Goal: Task Accomplishment & Management: Complete application form

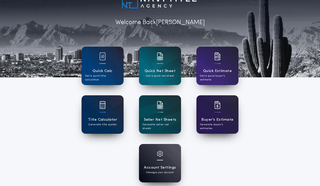
scroll to position [16, 0]
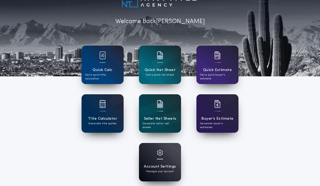
click at [157, 157] on div at bounding box center [160, 156] width 6 height 13
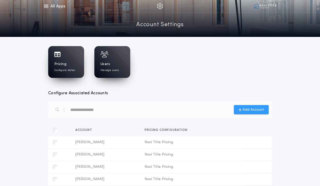
click at [249, 109] on span "Add Account" at bounding box center [254, 109] width 22 height 5
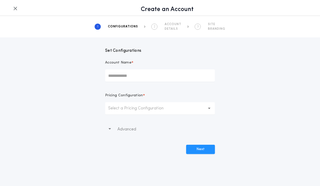
click at [183, 75] on input "Account Name *" at bounding box center [160, 76] width 110 height 12
drag, startPoint x: 130, startPoint y: 77, endPoint x: 85, endPoint y: 75, distance: 44.7
click at [85, 75] on div "Set Configurations Account Name * ** Pricing Configuration * Select a Pricing C…" at bounding box center [160, 95] width 320 height 117
paste input "**********"
drag, startPoint x: 136, startPoint y: 75, endPoint x: 192, endPoint y: 75, distance: 56.7
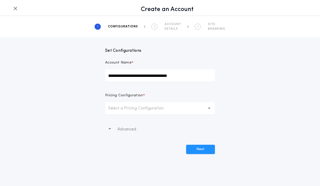
click at [192, 75] on input "**********" at bounding box center [160, 76] width 110 height 12
type input "**********"
click at [169, 108] on p "Select a Pricing Configuration" at bounding box center [140, 108] width 64 height 6
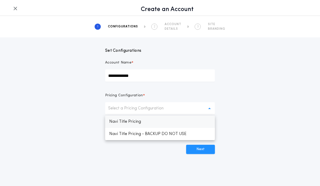
click at [173, 118] on p "Navi Title Pricing" at bounding box center [160, 122] width 110 height 12
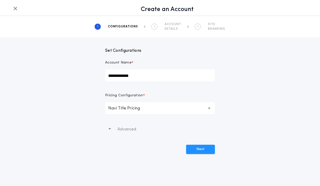
click at [161, 155] on div "**********" at bounding box center [160, 93] width 320 height 186
click at [200, 151] on button "Next" at bounding box center [200, 149] width 29 height 9
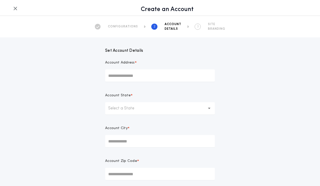
click at [179, 74] on input "Account Address *" at bounding box center [160, 76] width 110 height 12
click at [187, 56] on form "Set Account Details Account Address * Account State * Select a State Account Ci…" at bounding box center [160, 121] width 110 height 168
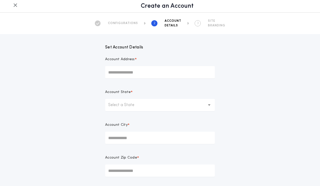
scroll to position [4, 0]
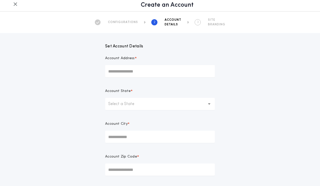
click at [172, 106] on button "Select a State" at bounding box center [160, 104] width 110 height 12
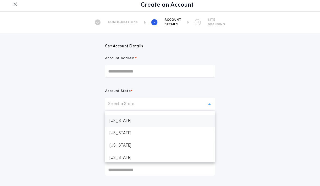
scroll to position [521, 0]
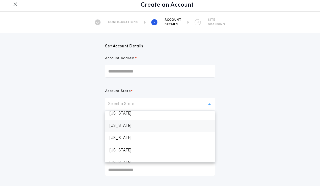
click at [156, 126] on p "Texas" at bounding box center [160, 126] width 110 height 12
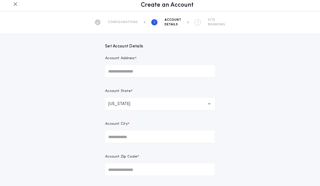
click at [152, 139] on input "Account City *" at bounding box center [160, 137] width 110 height 12
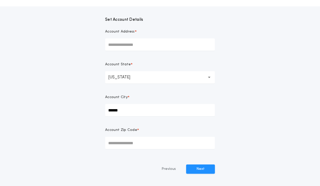
scroll to position [0, 0]
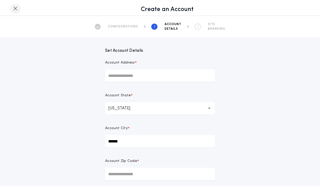
type input "******"
click at [16, 8] on icon "button" at bounding box center [15, 8] width 4 height 0
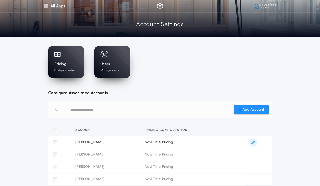
click at [253, 143] on icon "button" at bounding box center [254, 143] width 4 height 4
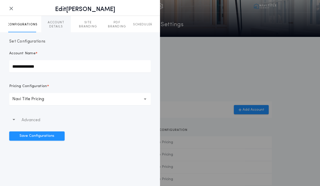
click at [51, 25] on p "ACCOUNT DETAILS" at bounding box center [55, 25] width 29 height 8
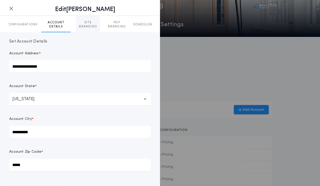
click at [87, 26] on p "SITE BRANDING" at bounding box center [88, 25] width 24 height 8
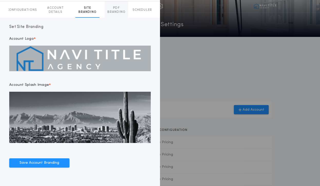
click at [114, 13] on p "PDF BRANDING" at bounding box center [117, 10] width 24 height 8
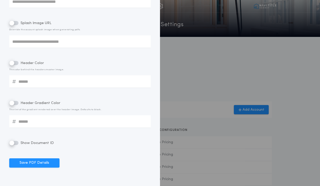
scroll to position [0, 0]
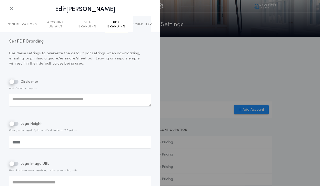
click at [141, 25] on p "SCHEDULER" at bounding box center [143, 25] width 20 height 4
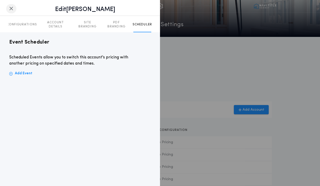
click at [10, 8] on icon "button" at bounding box center [11, 8] width 4 height 0
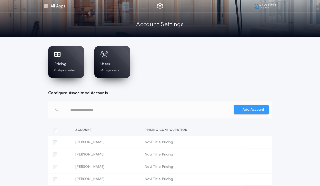
click at [247, 110] on span "Add Account" at bounding box center [254, 109] width 22 height 5
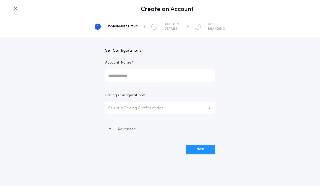
click at [181, 77] on input "Account Name *" at bounding box center [160, 76] width 110 height 12
type input "**********"
click at [156, 110] on p "Select a Pricing Configuration" at bounding box center [140, 108] width 64 height 6
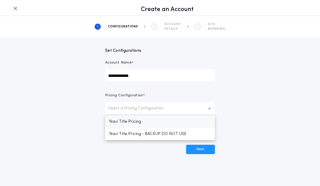
click at [156, 120] on p "Navi Title Pricing" at bounding box center [160, 122] width 110 height 12
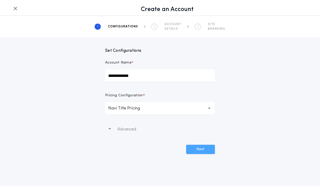
click at [201, 150] on button "Next" at bounding box center [200, 149] width 29 height 9
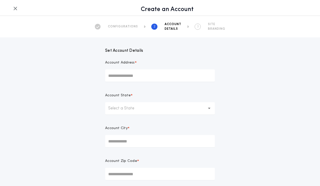
click at [191, 78] on input "Account Address *" at bounding box center [160, 76] width 110 height 12
click at [120, 107] on p "Select a State" at bounding box center [125, 108] width 34 height 6
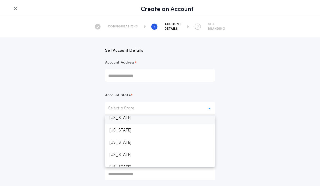
scroll to position [514, 0]
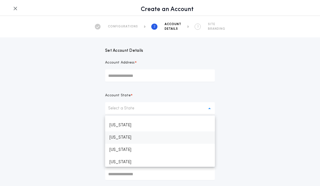
click at [126, 139] on p "Texas" at bounding box center [160, 138] width 110 height 12
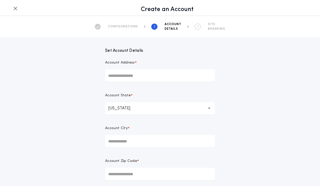
click at [125, 143] on input "Account City *" at bounding box center [160, 141] width 110 height 12
paste input "**********"
type input "**********"
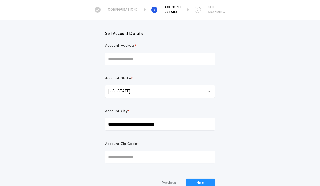
scroll to position [31, 0]
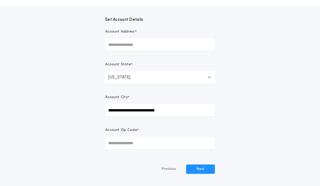
drag, startPoint x: 181, startPoint y: 110, endPoint x: 98, endPoint y: 108, distance: 83.4
click at [98, 108] on div "**********" at bounding box center [160, 90] width 320 height 168
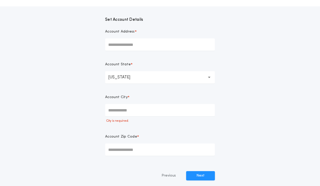
click at [121, 45] on input "Account Address *" at bounding box center [160, 44] width 110 height 12
paste input "**********"
type input "**********"
click at [138, 111] on input "Account City *" at bounding box center [160, 110] width 110 height 12
paste input "**********"
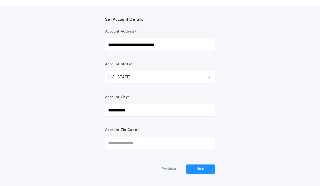
type input "**********"
click at [143, 143] on input "Account Zip Code *" at bounding box center [160, 143] width 110 height 12
paste input "*****"
type input "*****"
click at [203, 169] on button "Next" at bounding box center [200, 169] width 29 height 9
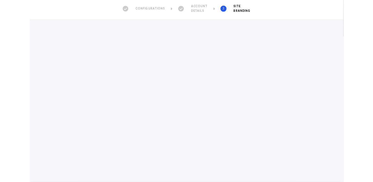
scroll to position [18, 0]
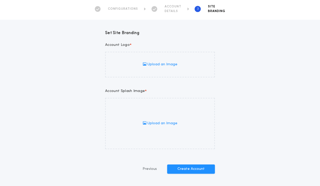
click at [170, 65] on span "Upload an Image" at bounding box center [160, 64] width 35 height 5
click at [0, 0] on input "Upload an Image" at bounding box center [0, 0] width 0 height 0
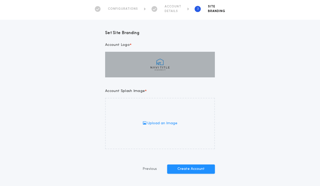
click at [162, 124] on span "Upload an Image" at bounding box center [160, 123] width 35 height 5
click at [0, 0] on input "Upload an Image" at bounding box center [0, 0] width 0 height 0
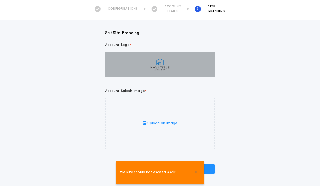
click at [37, 119] on div "Set Site Branding Account Logo * Upload an Image Account Splash Image * Upload …" at bounding box center [160, 97] width 320 height 154
click at [58, 113] on div "Set Site Branding Account Logo * Upload an Image Account Splash Image * Upload …" at bounding box center [160, 97] width 320 height 154
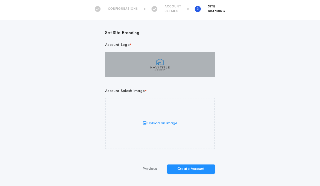
click at [148, 126] on label "Upload an Image" at bounding box center [160, 123] width 110 height 51
click at [0, 0] on input "Upload an Image" at bounding box center [0, 0] width 0 height 0
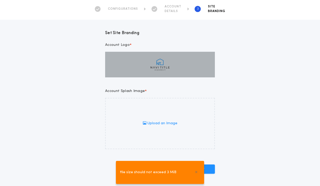
click at [176, 123] on span "Upload an Image" at bounding box center [160, 123] width 35 height 5
click at [0, 0] on input "Upload an Image" at bounding box center [0, 0] width 0 height 0
click at [150, 172] on span "file size should not exceed 3 MiB" at bounding box center [148, 173] width 56 height 6
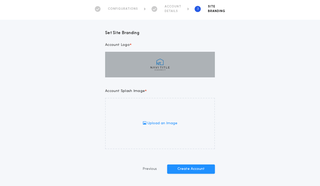
click at [159, 120] on label "Upload an Image" at bounding box center [160, 123] width 110 height 51
click at [0, 0] on input "Upload an Image" at bounding box center [0, 0] width 0 height 0
click at [165, 128] on label "Upload an Image" at bounding box center [160, 123] width 110 height 51
click at [0, 0] on input "Upload an Image" at bounding box center [0, 0] width 0 height 0
click at [167, 123] on span "Upload an Image" at bounding box center [160, 123] width 35 height 5
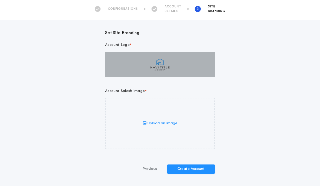
click at [0, 0] on input "Upload an Image" at bounding box center [0, 0] width 0 height 0
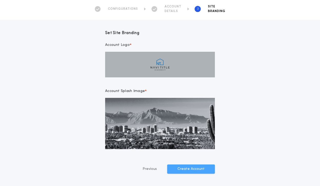
click at [187, 169] on button "Create Account" at bounding box center [191, 169] width 48 height 9
click at [255, 68] on div "Set Site Branding Account Logo * Upload an Image Account Splash Image * Upload …" at bounding box center [160, 97] width 320 height 154
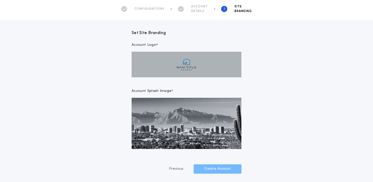
click at [292, 110] on div "Set Site Branding Account Logo * Upload an Image Account Splash Image * Upload …" at bounding box center [186, 97] width 373 height 154
click at [181, 168] on button "Previous" at bounding box center [176, 169] width 35 height 9
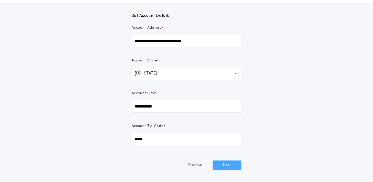
click at [229, 164] on button "Next" at bounding box center [227, 165] width 29 height 9
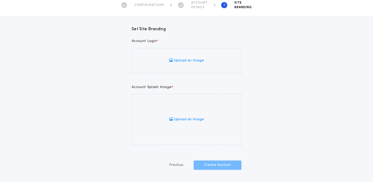
click at [192, 62] on span "Upload an Image" at bounding box center [186, 60] width 35 height 5
click at [0, 0] on input "Upload an Image" at bounding box center [0, 0] width 0 height 0
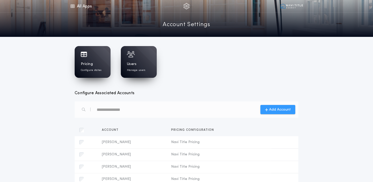
click at [279, 112] on span "Add Account" at bounding box center [280, 109] width 22 height 5
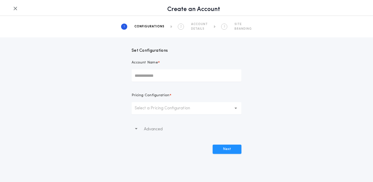
click at [180, 74] on input "Account Name *" at bounding box center [187, 76] width 110 height 12
type input "**********"
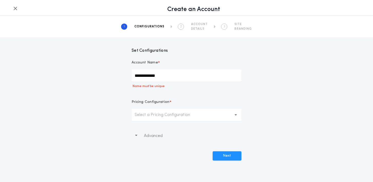
click at [178, 114] on p "Select a Pricing Configuration" at bounding box center [167, 115] width 64 height 6
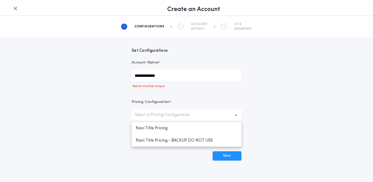
click at [198, 88] on p "Name must be unique" at bounding box center [187, 86] width 110 height 4
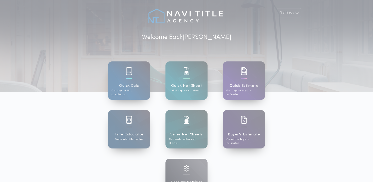
scroll to position [16, 0]
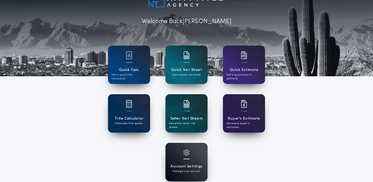
click at [178, 155] on div "Account Settings Manage your account" at bounding box center [187, 162] width 42 height 38
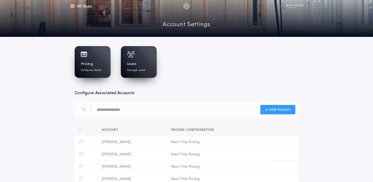
click at [276, 112] on span "Add Account" at bounding box center [280, 109] width 22 height 5
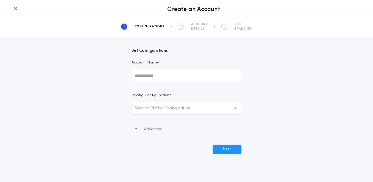
click at [209, 73] on input "Account Name *" at bounding box center [187, 76] width 110 height 12
type input "**********"
click at [212, 111] on button "Select a Pricing Configuration" at bounding box center [187, 108] width 110 height 12
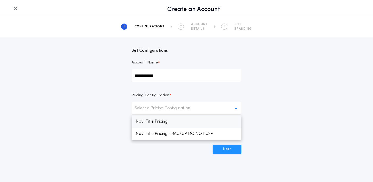
click at [209, 123] on p "Navi Title Pricing" at bounding box center [187, 122] width 110 height 12
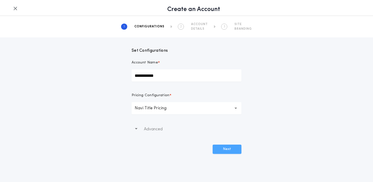
click at [221, 150] on button "Next" at bounding box center [227, 149] width 29 height 9
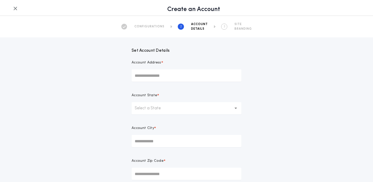
click at [200, 75] on input "Account Address *" at bounding box center [187, 76] width 110 height 12
type input "**********"
type input "*****"
click at [214, 109] on button "Select a State" at bounding box center [187, 108] width 110 height 12
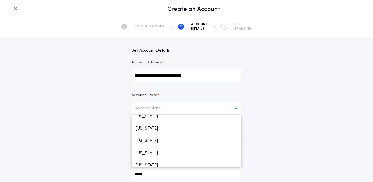
scroll to position [512, 0]
click at [191, 142] on p "Texas" at bounding box center [187, 140] width 110 height 12
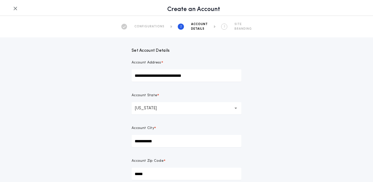
scroll to position [35, 0]
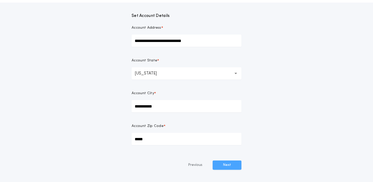
click at [229, 167] on button "Next" at bounding box center [227, 165] width 29 height 9
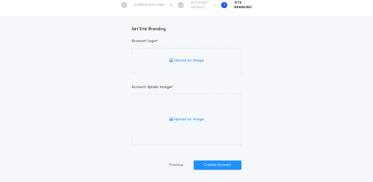
click at [193, 59] on span "Upload an Image" at bounding box center [186, 60] width 35 height 5
click at [0, 0] on input "Upload an Image" at bounding box center [0, 0] width 0 height 0
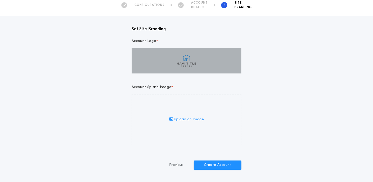
click at [181, 118] on span "Upload an Image" at bounding box center [186, 119] width 35 height 5
click at [0, 0] on input "Upload an Image" at bounding box center [0, 0] width 0 height 0
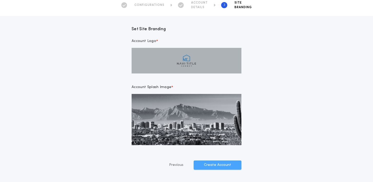
click at [215, 165] on button "Create Account" at bounding box center [218, 165] width 48 height 9
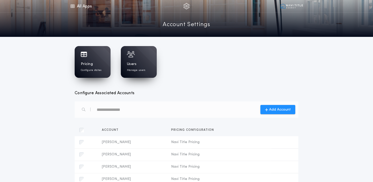
scroll to position [0, 0]
click at [282, 111] on span "Add Account" at bounding box center [280, 109] width 22 height 5
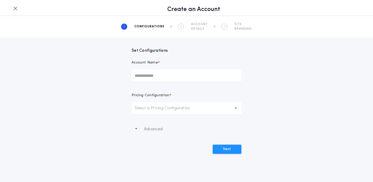
click at [221, 76] on input "Account Name *" at bounding box center [187, 76] width 110 height 12
type input "**********"
click at [187, 111] on p "Select a Pricing Configuration" at bounding box center [167, 108] width 64 height 6
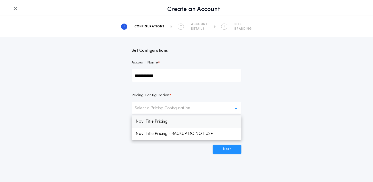
click at [186, 120] on p "Navi Title Pricing" at bounding box center [187, 122] width 110 height 12
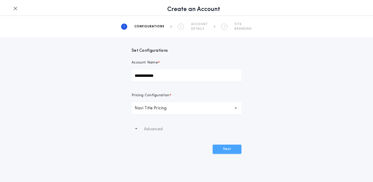
click at [220, 149] on button "Next" at bounding box center [227, 149] width 29 height 9
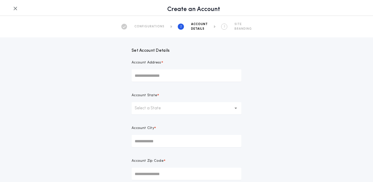
click at [188, 73] on input "Account Address *" at bounding box center [187, 76] width 110 height 12
type input "**********"
type input "*****"
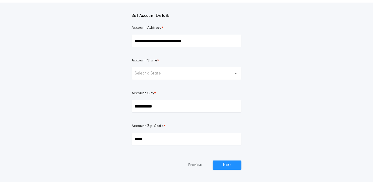
click at [205, 74] on button "Select a State" at bounding box center [187, 74] width 110 height 12
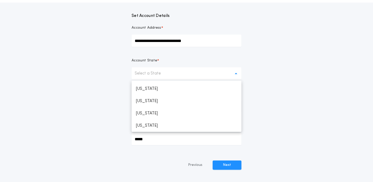
scroll to position [491, 0]
click at [187, 127] on p "Texas" at bounding box center [187, 126] width 110 height 12
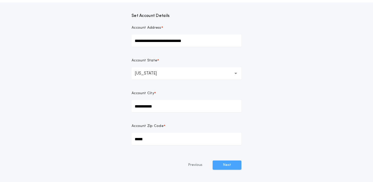
click at [229, 161] on button "Next" at bounding box center [227, 165] width 29 height 9
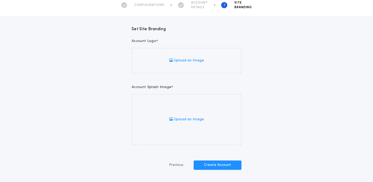
click at [188, 61] on span "Upload an Image" at bounding box center [186, 60] width 35 height 5
click at [0, 0] on input "Upload an Image" at bounding box center [0, 0] width 0 height 0
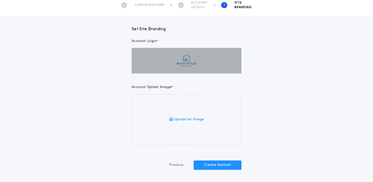
click at [184, 118] on span "Upload an Image" at bounding box center [186, 119] width 35 height 5
click at [0, 0] on input "Upload an Image" at bounding box center [0, 0] width 0 height 0
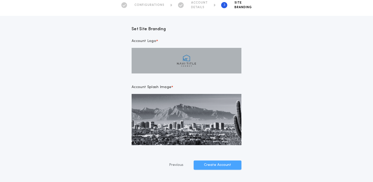
click at [209, 164] on button "Create Account" at bounding box center [218, 165] width 48 height 9
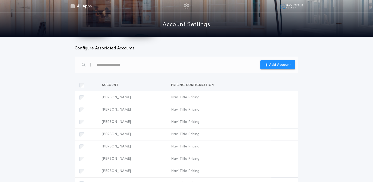
scroll to position [0, 0]
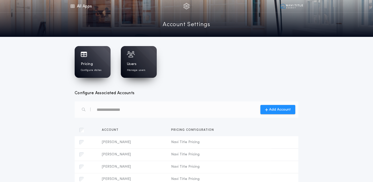
click at [147, 62] on div "Users Manage users" at bounding box center [139, 67] width 24 height 11
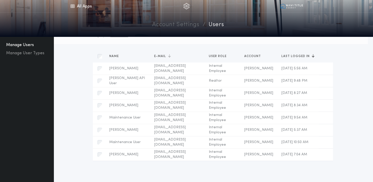
scroll to position [5, 0]
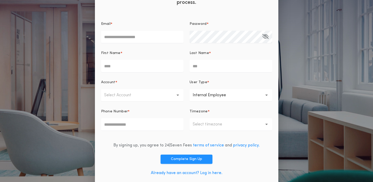
scroll to position [45, 0]
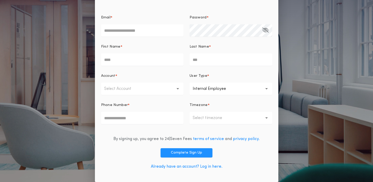
click at [180, 168] on link "Already have an account? Log in here." at bounding box center [187, 167] width 72 height 4
